Goal: Task Accomplishment & Management: Manage account settings

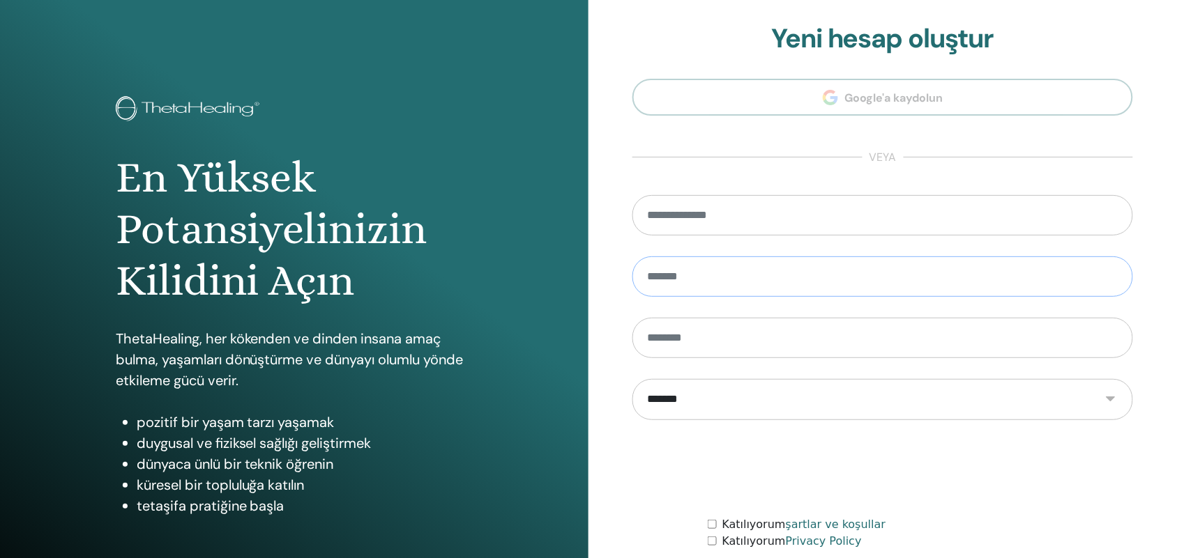
click at [705, 280] on input "text" at bounding box center [882, 277] width 501 height 40
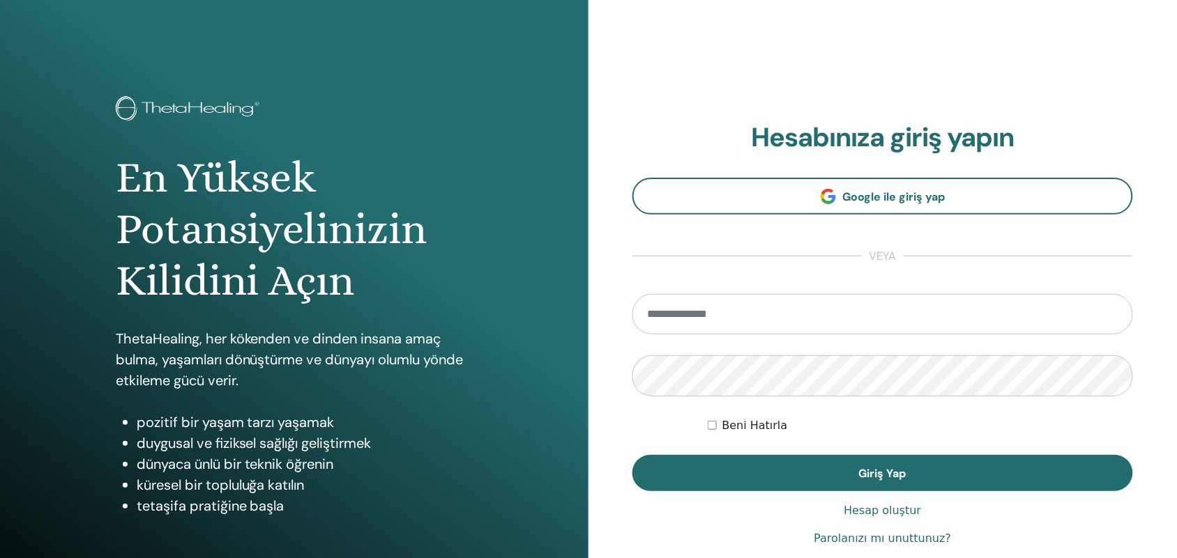
type input "**********"
click at [980, 457] on button "Giriş Yap" at bounding box center [882, 473] width 501 height 36
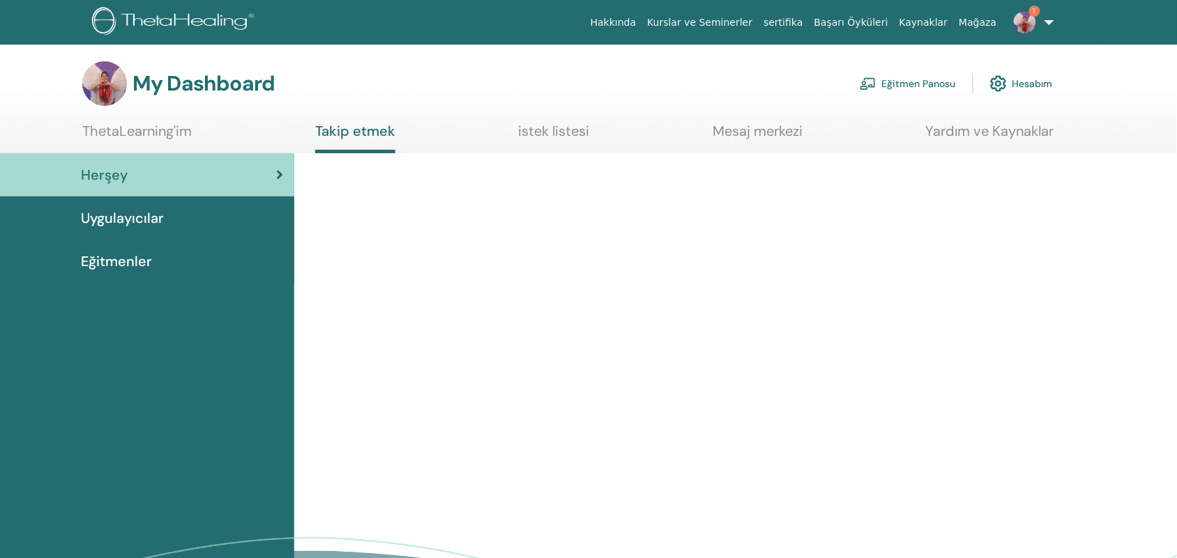
click at [898, 88] on link "Eğitmen Panosu" at bounding box center [908, 83] width 96 height 31
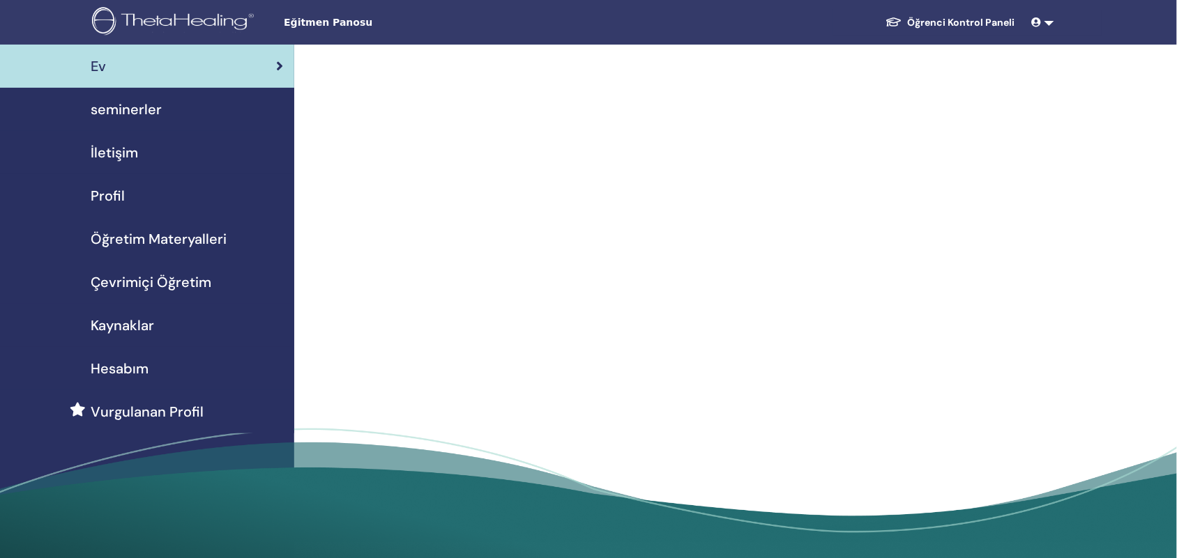
click at [138, 127] on link "seminerler" at bounding box center [147, 109] width 294 height 43
click at [108, 121] on link "seminerler" at bounding box center [147, 109] width 294 height 43
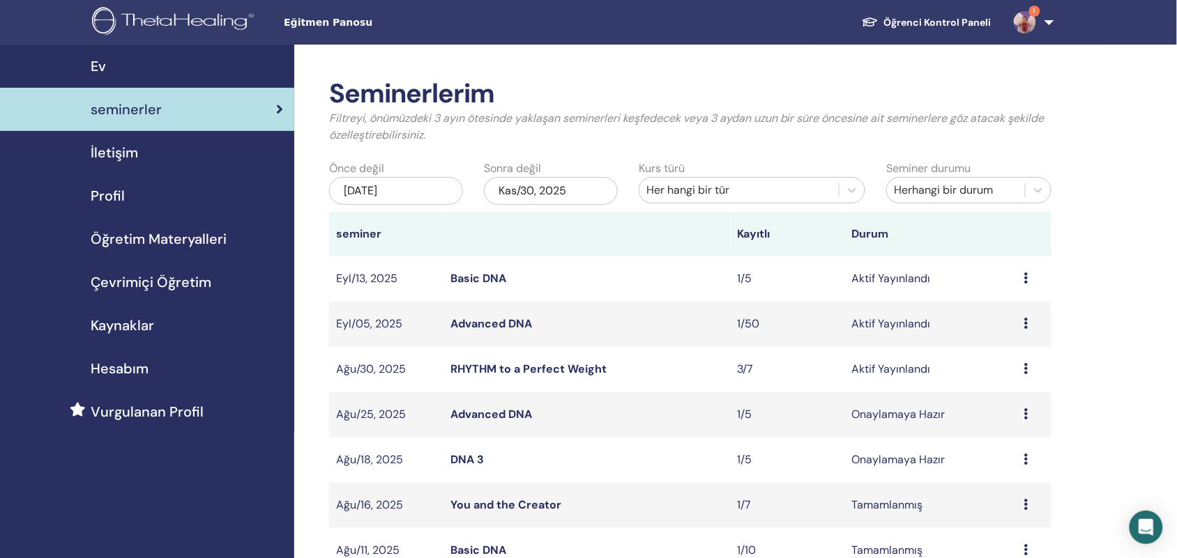
click at [1039, 371] on div "Ön izleme Düzenlemek katılımcılar İptal" at bounding box center [1034, 369] width 20 height 17
click at [1042, 423] on link "katılımcılar" at bounding box center [1018, 424] width 56 height 15
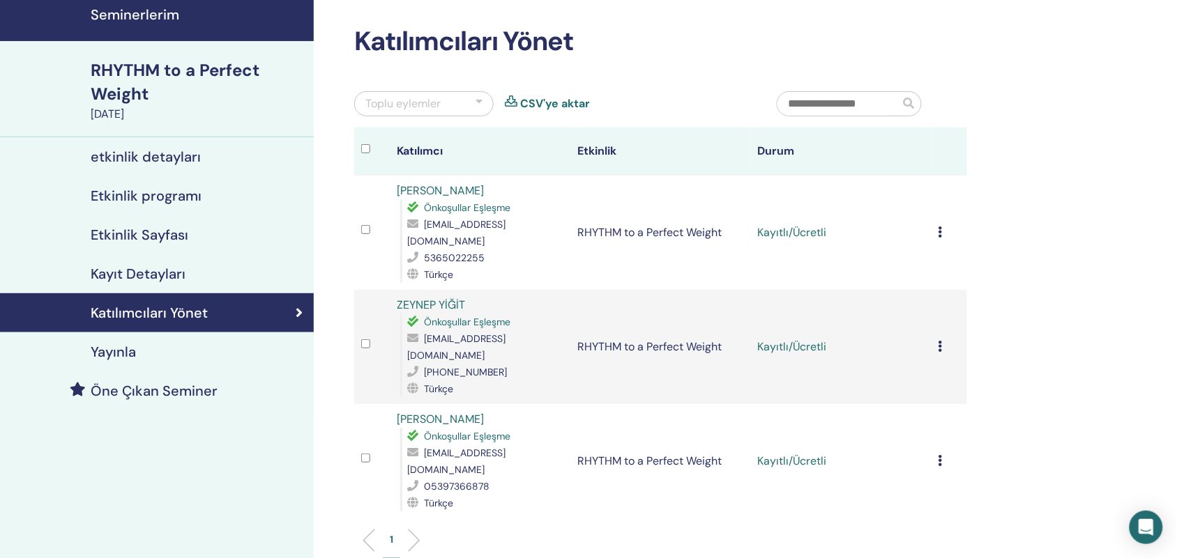
scroll to position [52, 0]
click at [940, 227] on icon at bounding box center [940, 232] width 4 height 11
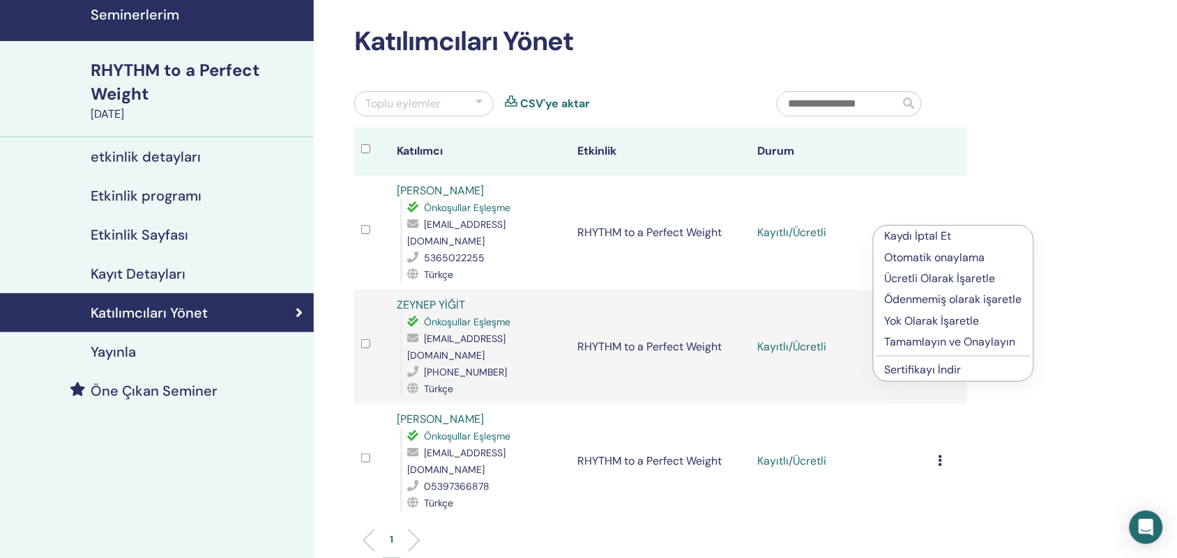
click at [999, 336] on p "Tamamlayın ve Onaylayın" at bounding box center [953, 342] width 137 height 17
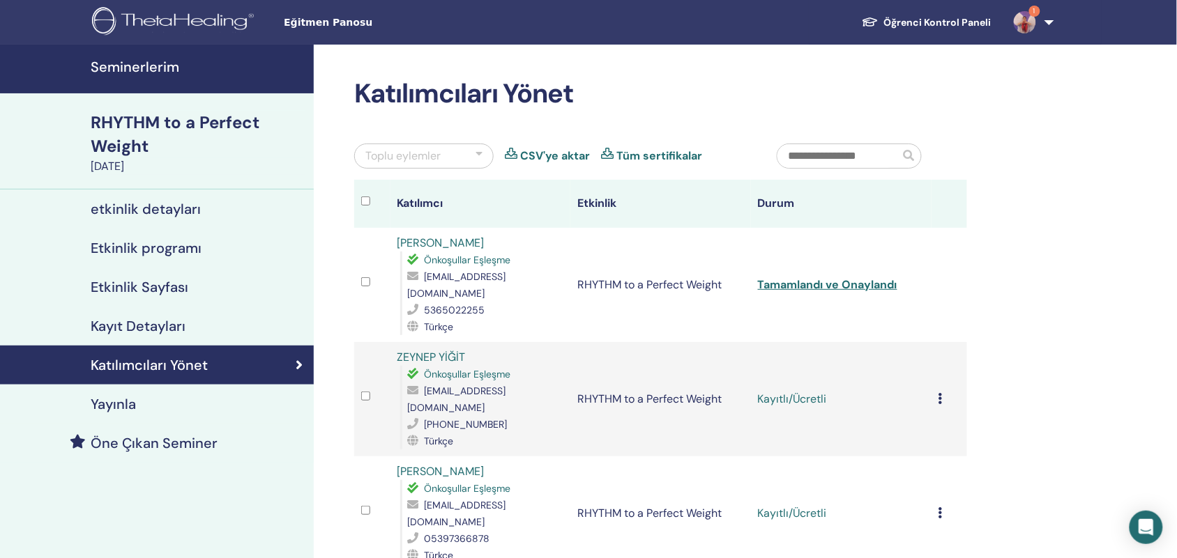
click at [940, 393] on icon at bounding box center [940, 398] width 4 height 11
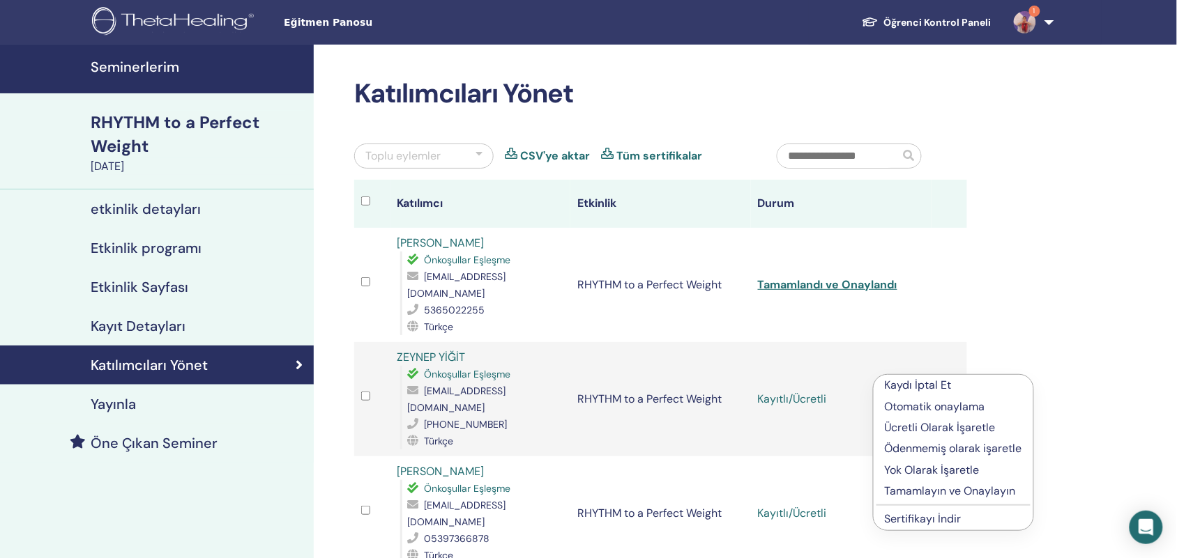
click at [961, 492] on p "Tamamlayın ve Onaylayın" at bounding box center [953, 491] width 137 height 17
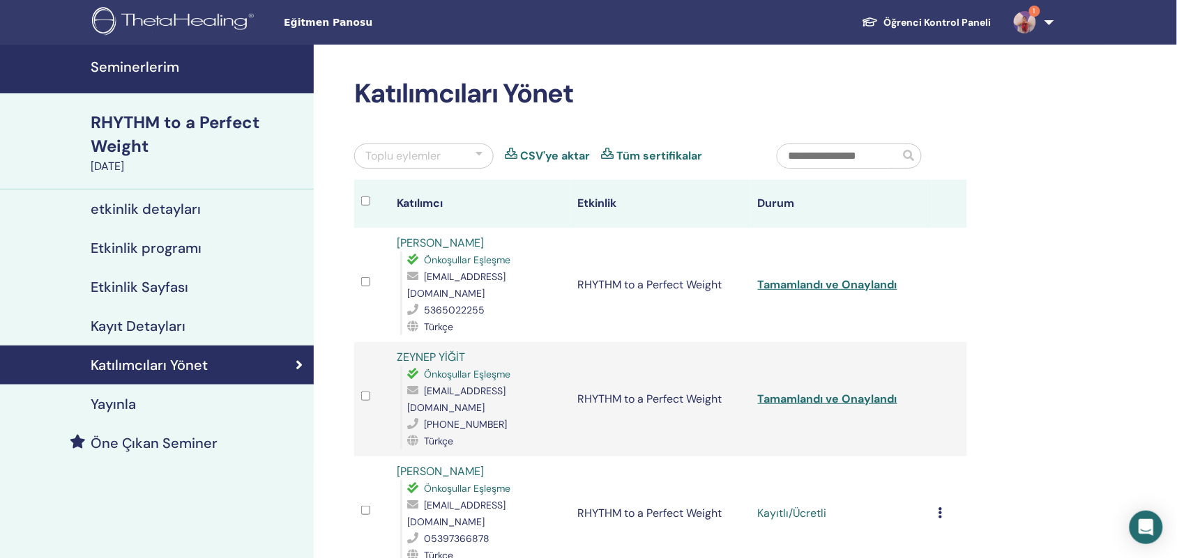
click at [938, 508] on icon at bounding box center [940, 513] width 4 height 11
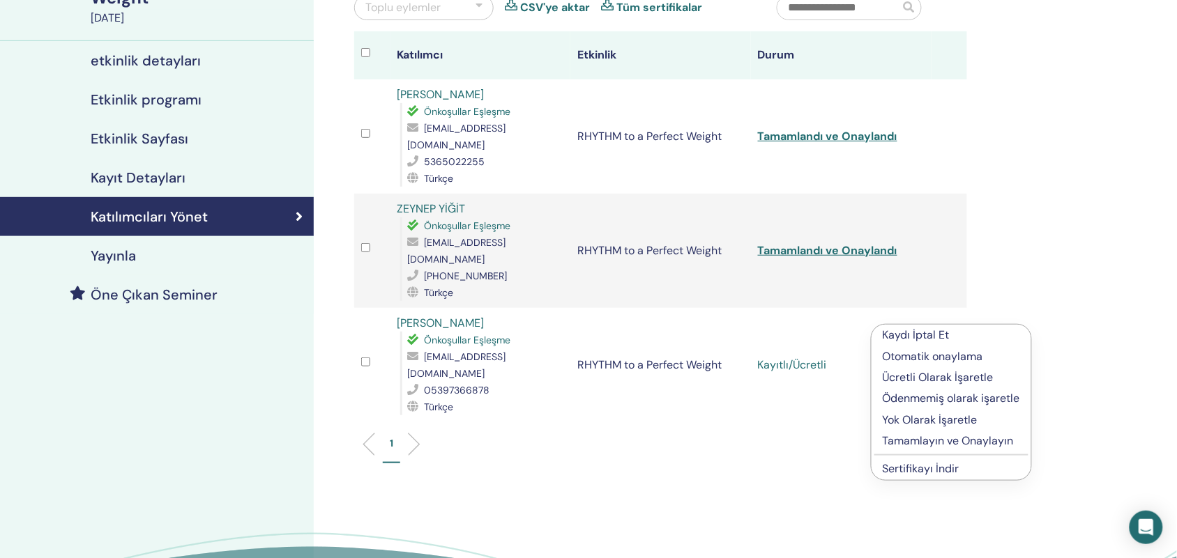
scroll to position [164, 0]
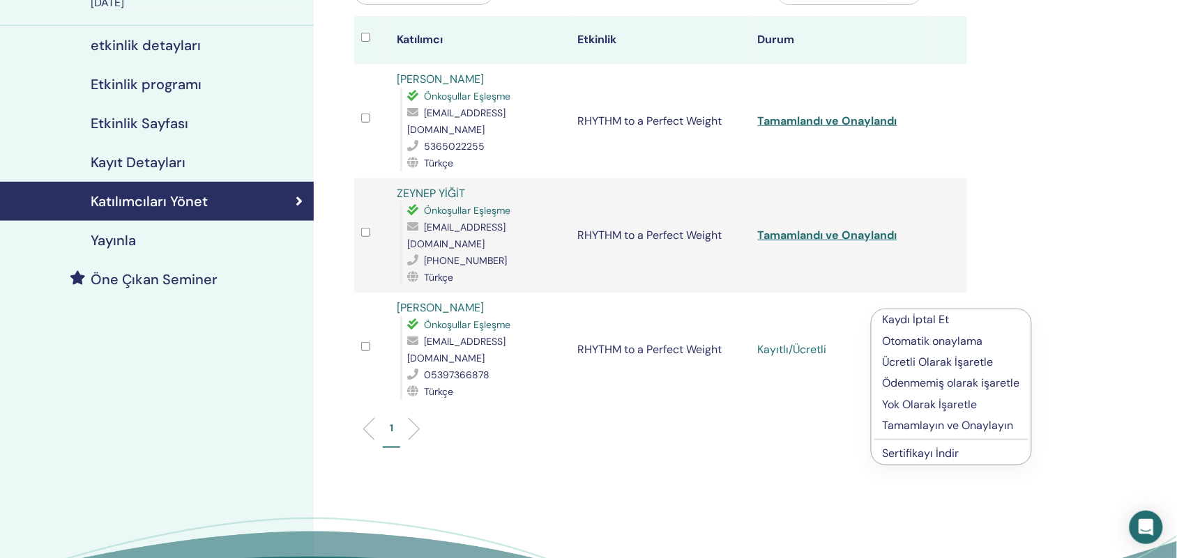
click at [992, 426] on p "Tamamlayın ve Onaylayın" at bounding box center [951, 426] width 137 height 17
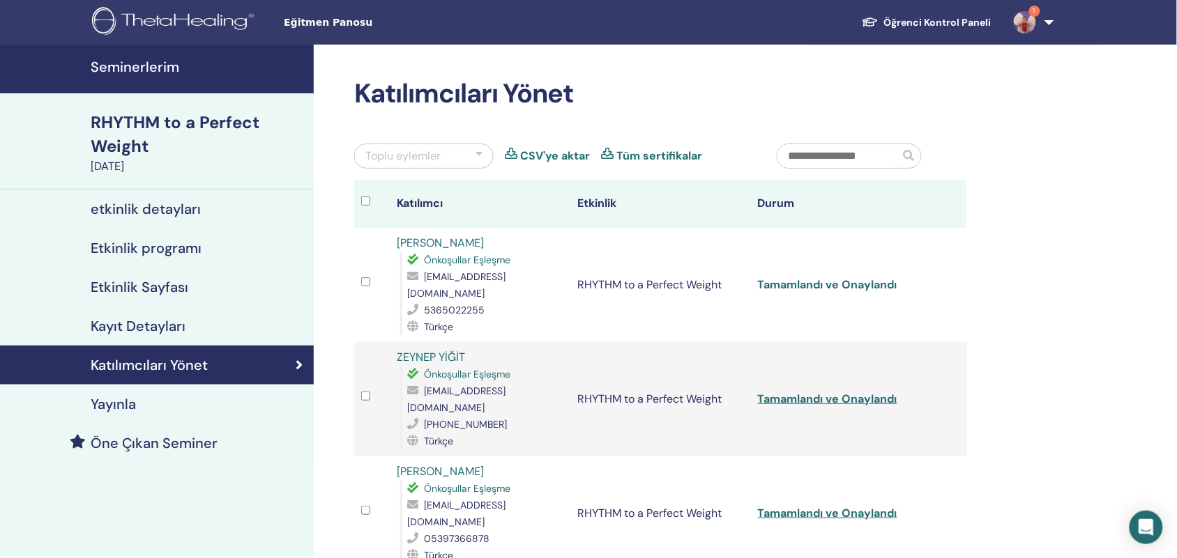
click at [842, 277] on link "Tamamlandı ve Onaylandı" at bounding box center [827, 284] width 139 height 15
click at [827, 392] on link "Tamamlandı ve Onaylandı" at bounding box center [827, 399] width 139 height 15
click at [827, 506] on link "Tamamlandı ve Onaylandı" at bounding box center [827, 513] width 139 height 15
